Goal: Task Accomplishment & Management: Use online tool/utility

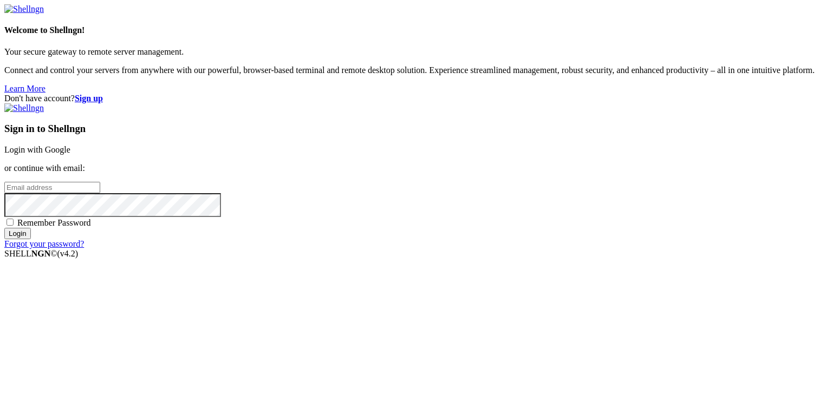
click at [70, 145] on link "Login with Google" at bounding box center [37, 149] width 66 height 9
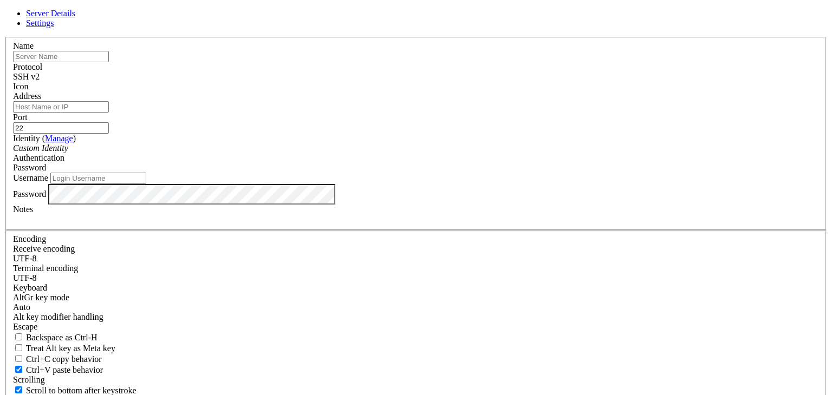
click at [109, 113] on input "Address" at bounding box center [61, 106] width 96 height 11
paste input "[TECHNICAL_ID]"
type input "[TECHNICAL_ID]"
click at [496, 134] on div "Port 22" at bounding box center [416, 123] width 806 height 21
click at [109, 133] on input "22" at bounding box center [61, 127] width 96 height 11
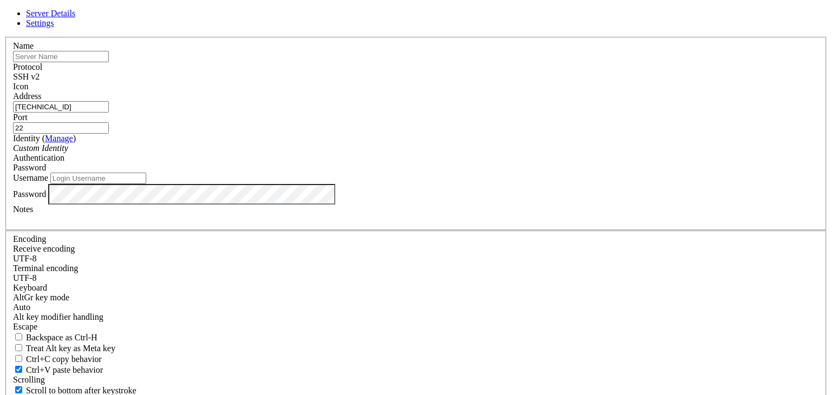
click at [146, 184] on input "Username" at bounding box center [98, 178] width 96 height 11
type input "root"
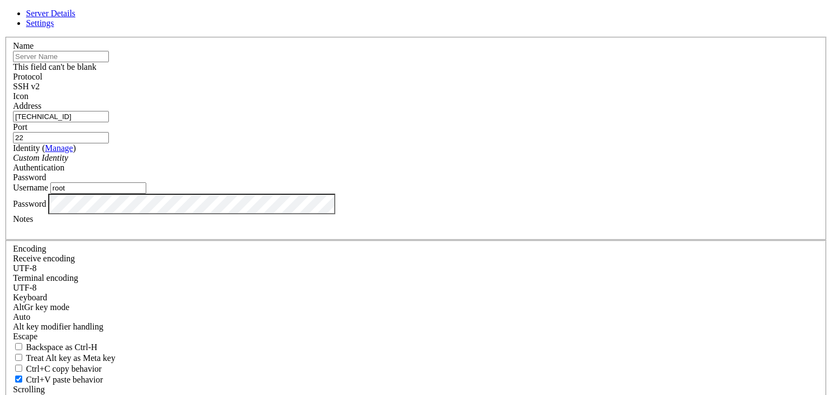
click at [109, 62] on input "text" at bounding box center [61, 56] width 96 height 11
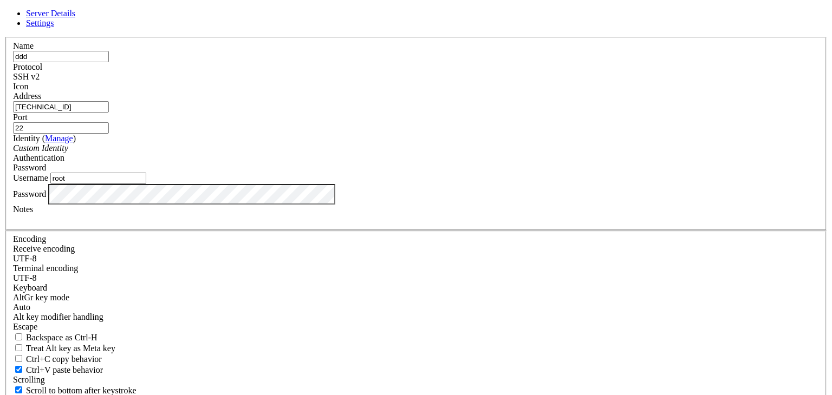
type input "ddd"
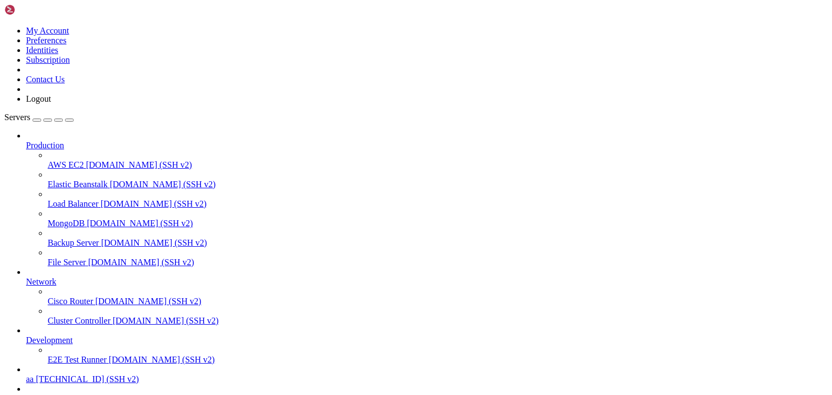
scroll to position [70, 0]
click at [65, 394] on span "[TECHNICAL_ID] (SSH v2)" at bounding box center [92, 398] width 103 height 9
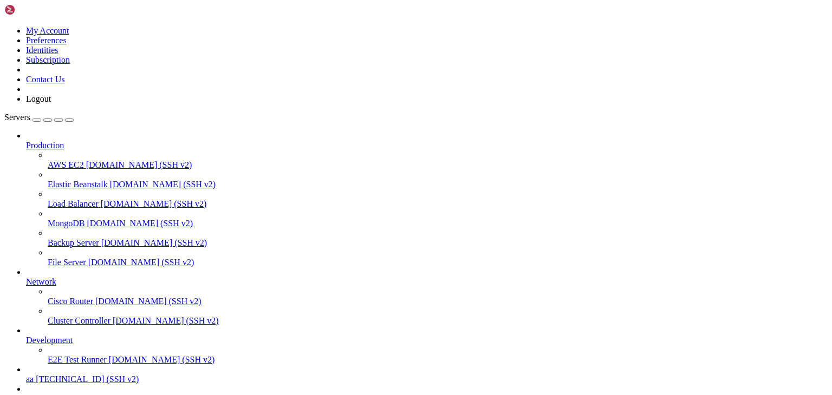
type input "/root"
drag, startPoint x: 152, startPoint y: 16, endPoint x: 186, endPoint y: 29, distance: 37.0
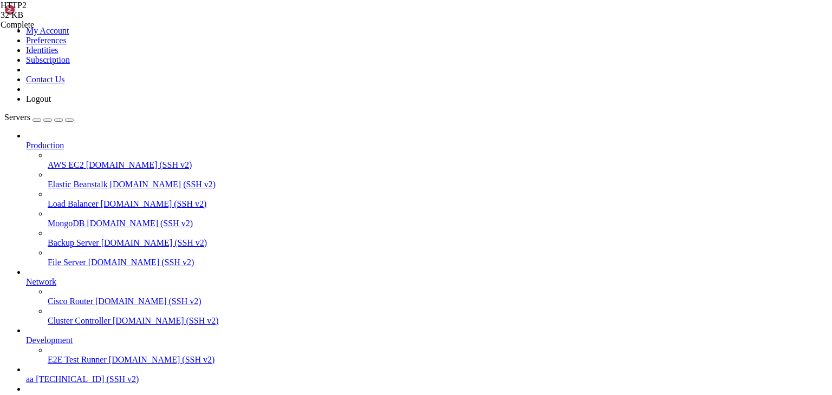
drag, startPoint x: 113, startPoint y: 924, endPoint x: 536, endPoint y: 927, distance: 423.9
drag, startPoint x: 201, startPoint y: 7, endPoint x: 210, endPoint y: 0, distance: 11.2
click at [728, 344] on div "HTTP2 32 KB Complete proxylist (15).txt 0 Bytes / 49 KB proxylist (15).txt 0% 0…" at bounding box center [416, 197] width 832 height 395
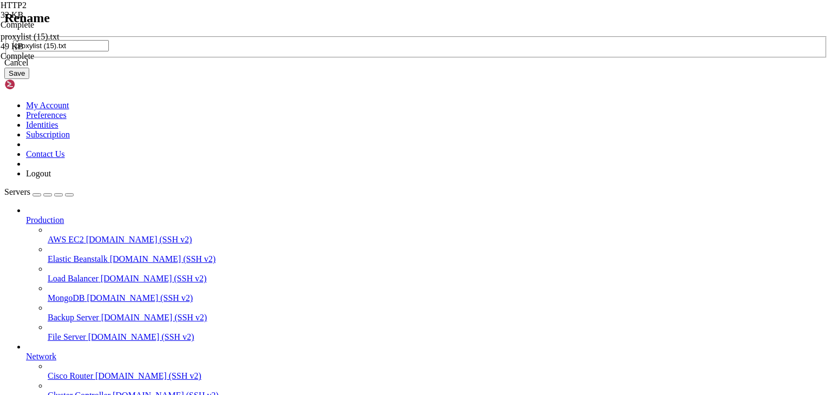
click at [109, 51] on input "proxylist (15).txt" at bounding box center [61, 45] width 96 height 11
drag, startPoint x: 368, startPoint y: 195, endPoint x: 344, endPoint y: 195, distance: 23.3
click at [109, 51] on input "proxylist (15).txt" at bounding box center [61, 45] width 96 height 11
type input "proxy.txt"
click at [29, 79] on button "Save" at bounding box center [16, 73] width 25 height 11
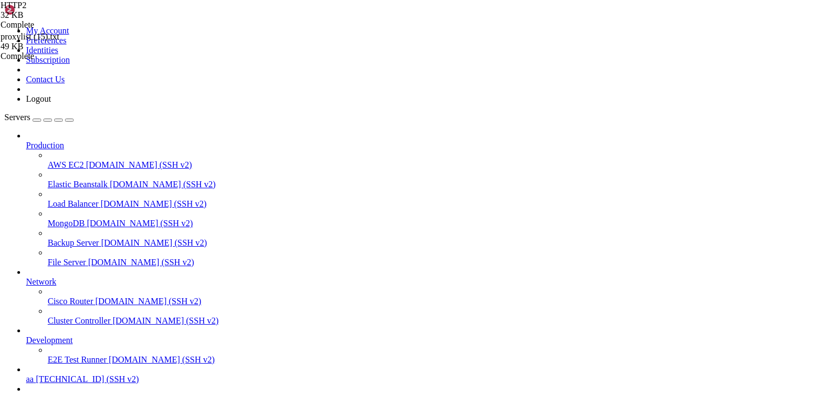
drag, startPoint x: 179, startPoint y: 947, endPoint x: 501, endPoint y: 931, distance: 322.0
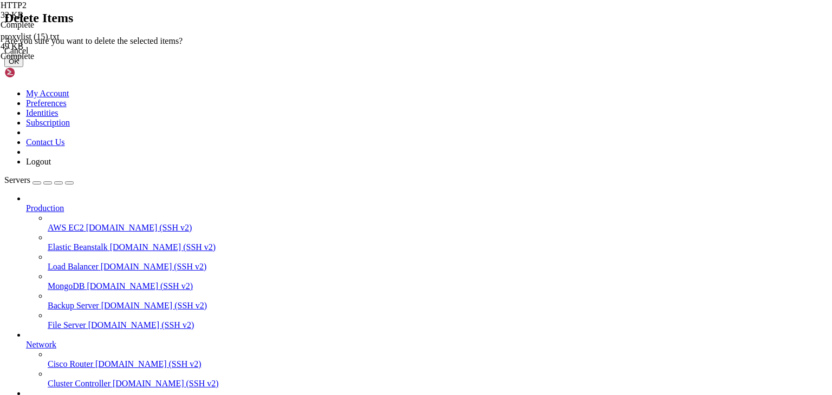
click at [23, 67] on button "OK" at bounding box center [13, 61] width 19 height 11
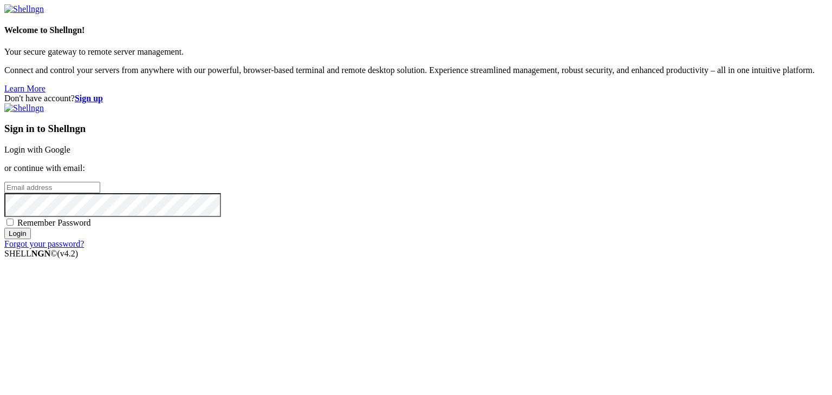
click at [70, 145] on link "Login with Google" at bounding box center [37, 149] width 66 height 9
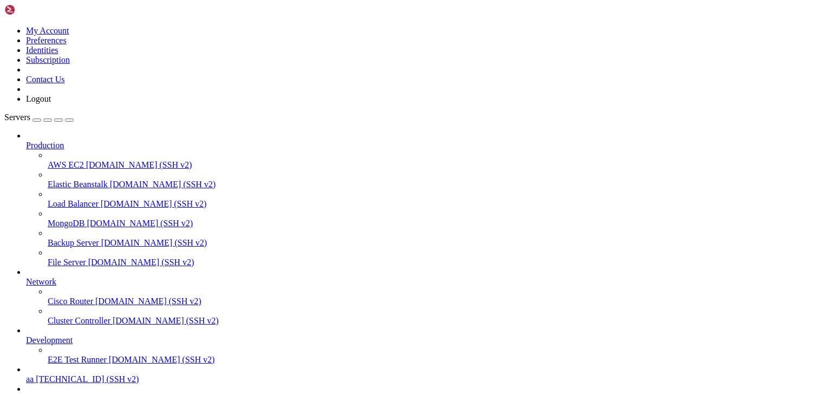
type input "/root"
click at [792, 182] on div "proxylist (16).txt 10 KB / 59 KB proxylist (16).txt 17% 17 %" at bounding box center [416, 197] width 832 height 395
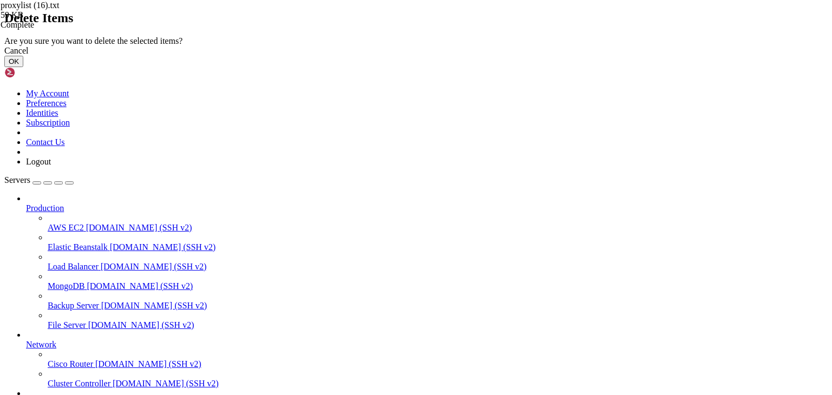
click at [23, 67] on button "OK" at bounding box center [13, 61] width 19 height 11
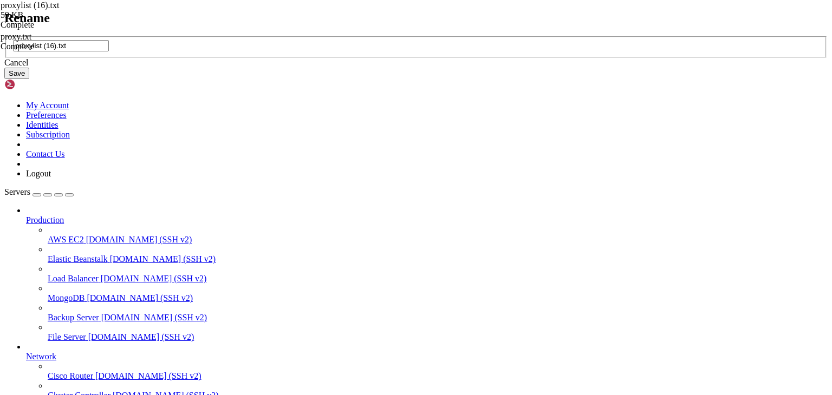
click at [109, 51] on input "proxylist (16).txt" at bounding box center [61, 45] width 96 height 11
drag, startPoint x: 368, startPoint y: 196, endPoint x: 348, endPoint y: 201, distance: 20.2
click at [109, 51] on input "proxylist (16).txt" at bounding box center [61, 45] width 96 height 11
type input "proxy.txt"
click at [29, 79] on button "Save" at bounding box center [16, 73] width 25 height 11
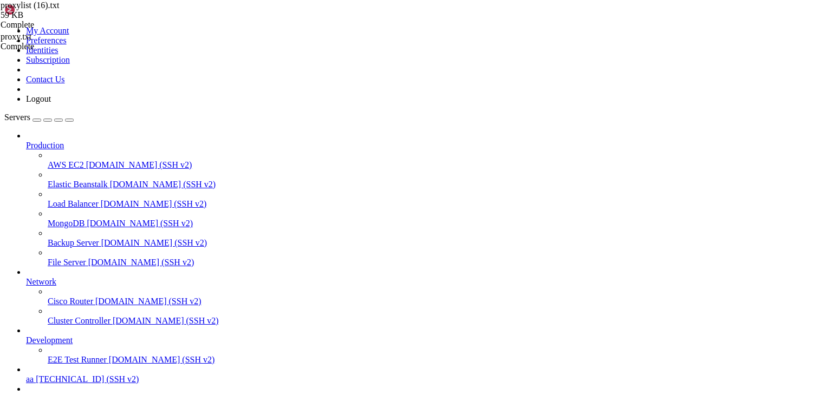
drag, startPoint x: 138, startPoint y: 969, endPoint x: 365, endPoint y: 962, distance: 226.9
